Goal: Information Seeking & Learning: Find specific fact

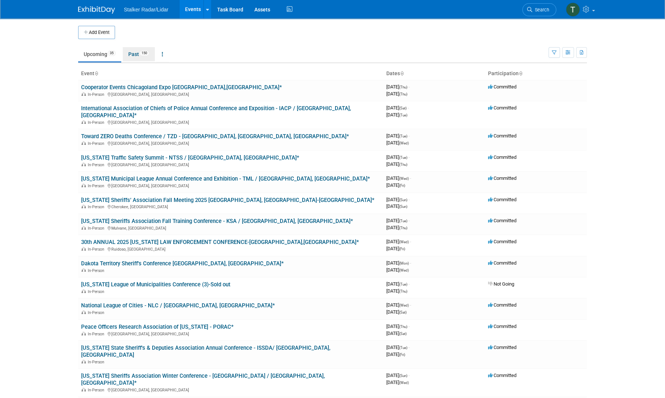
click at [140, 53] on link "Past 150" at bounding box center [139, 54] width 32 height 14
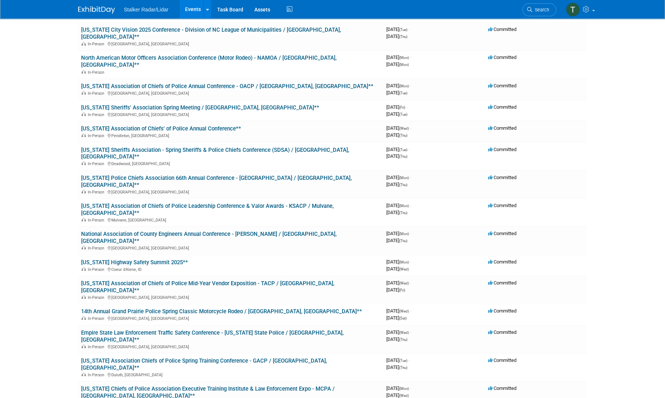
scroll to position [1663, 0]
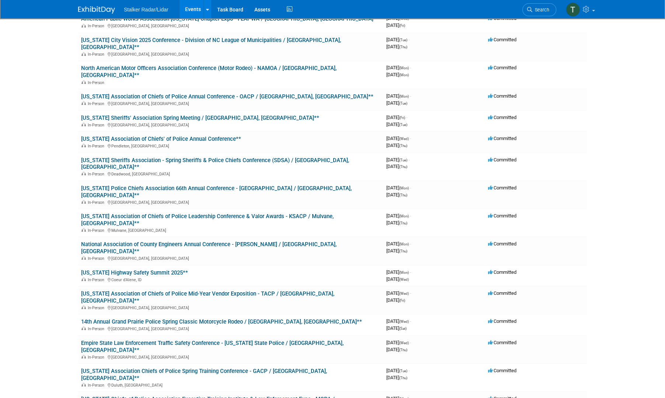
click at [538, 11] on span "Search" at bounding box center [540, 10] width 17 height 6
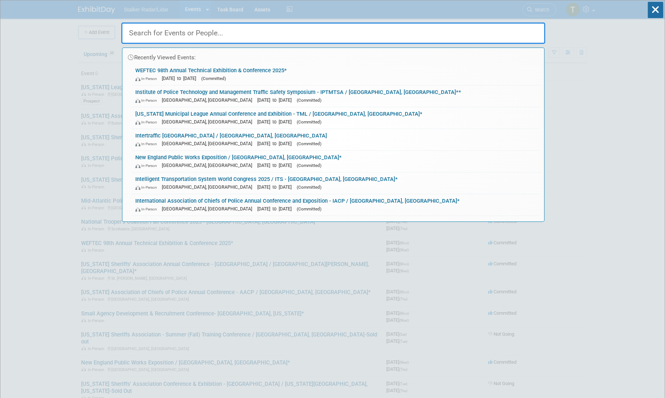
click at [178, 32] on input "text" at bounding box center [333, 32] width 424 height 21
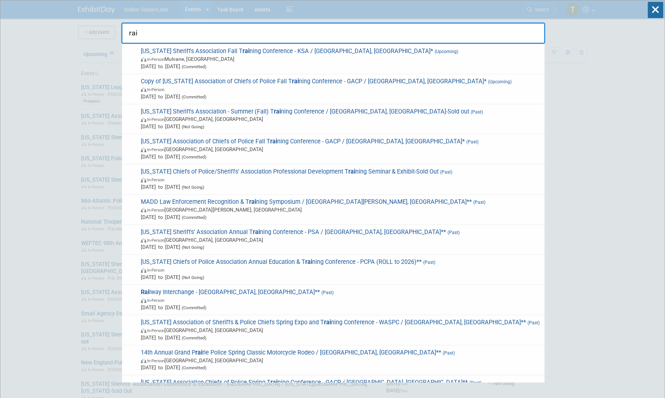
type input "rai"
click at [656, 7] on icon at bounding box center [655, 10] width 15 height 16
